Goal: Transaction & Acquisition: Book appointment/travel/reservation

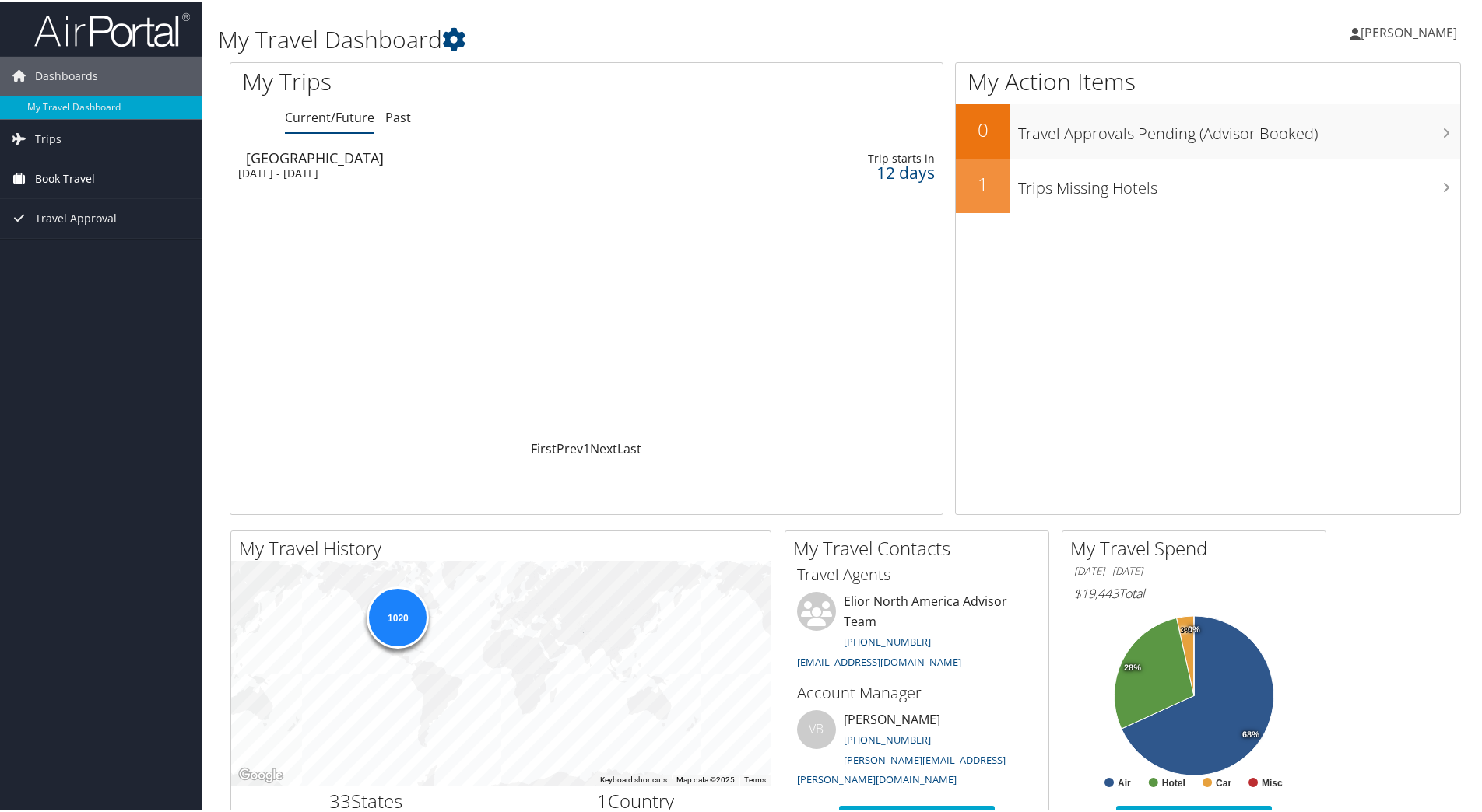
click at [73, 174] on span "Book Travel" at bounding box center [65, 177] width 60 height 39
click at [103, 252] on link "Book/Manage Online Trips" at bounding box center [101, 256] width 203 height 23
